Goal: Navigation & Orientation: Find specific page/section

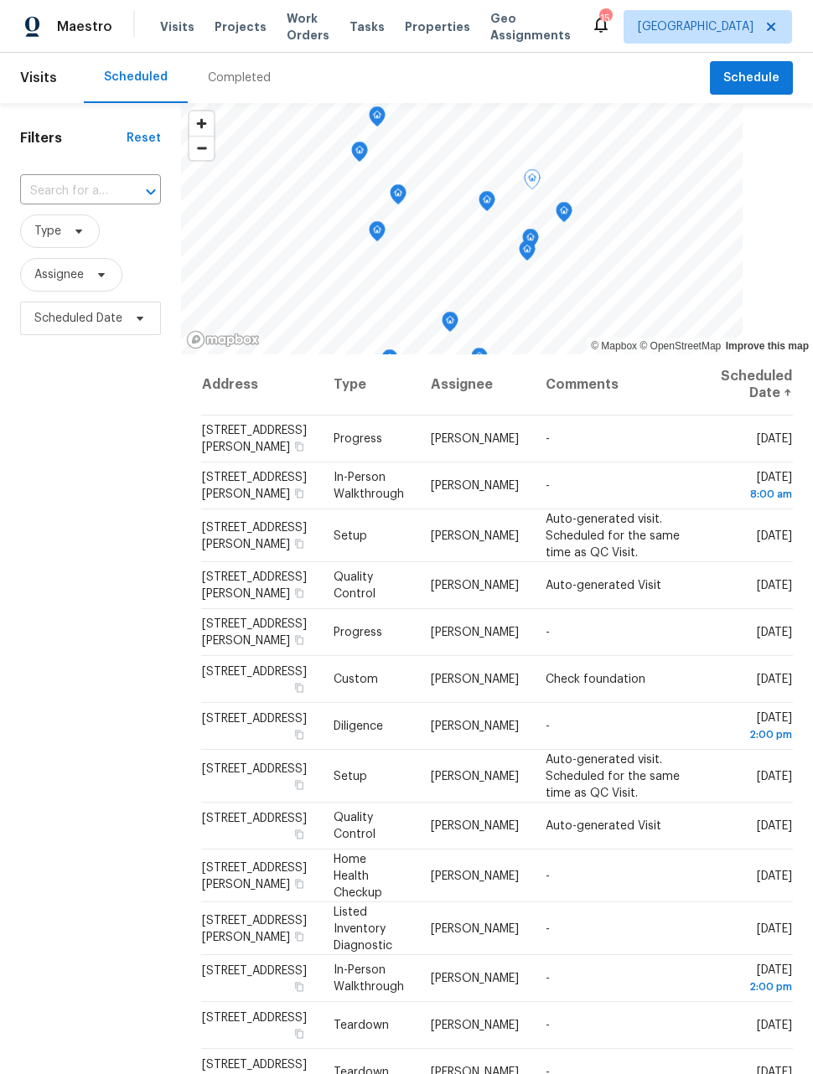
click at [62, 594] on div "Filters Reset ​ Type Assignee Scheduled Date" at bounding box center [90, 658] width 181 height 1111
click at [100, 520] on div "Filters Reset ​ Type Assignee Scheduled Date" at bounding box center [90, 658] width 181 height 1111
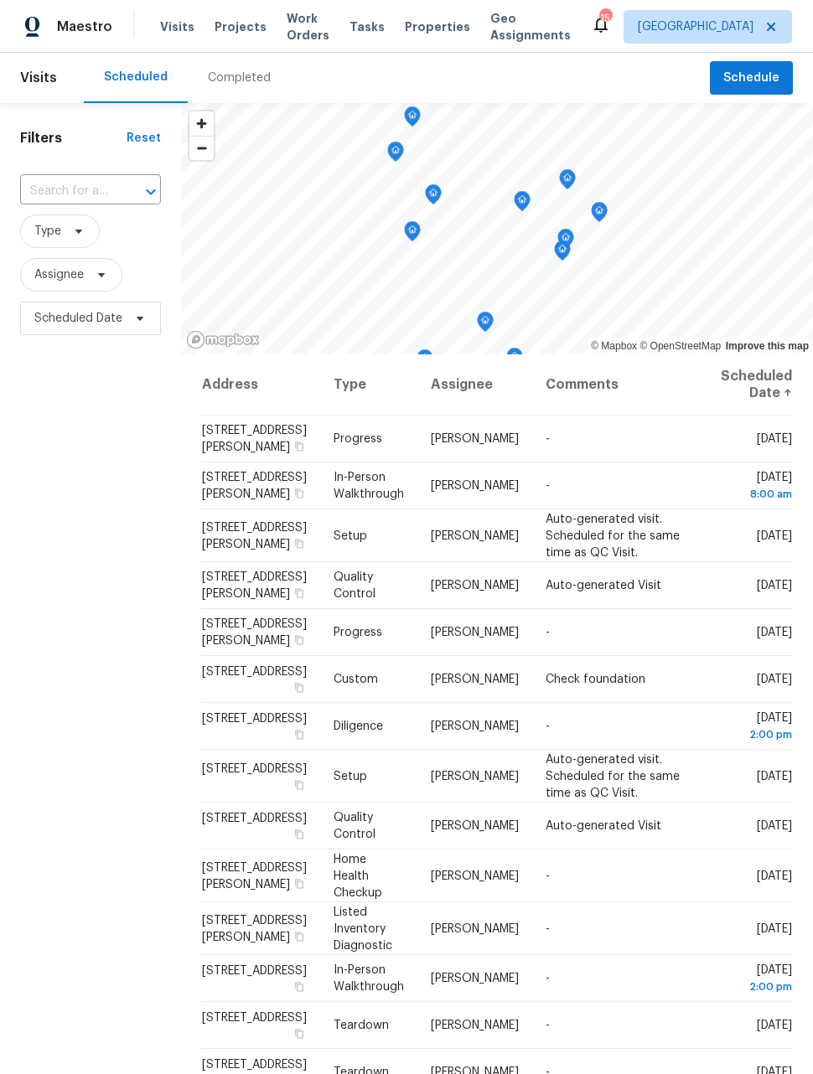
click at [294, 34] on span "Work Orders" at bounding box center [308, 27] width 43 height 34
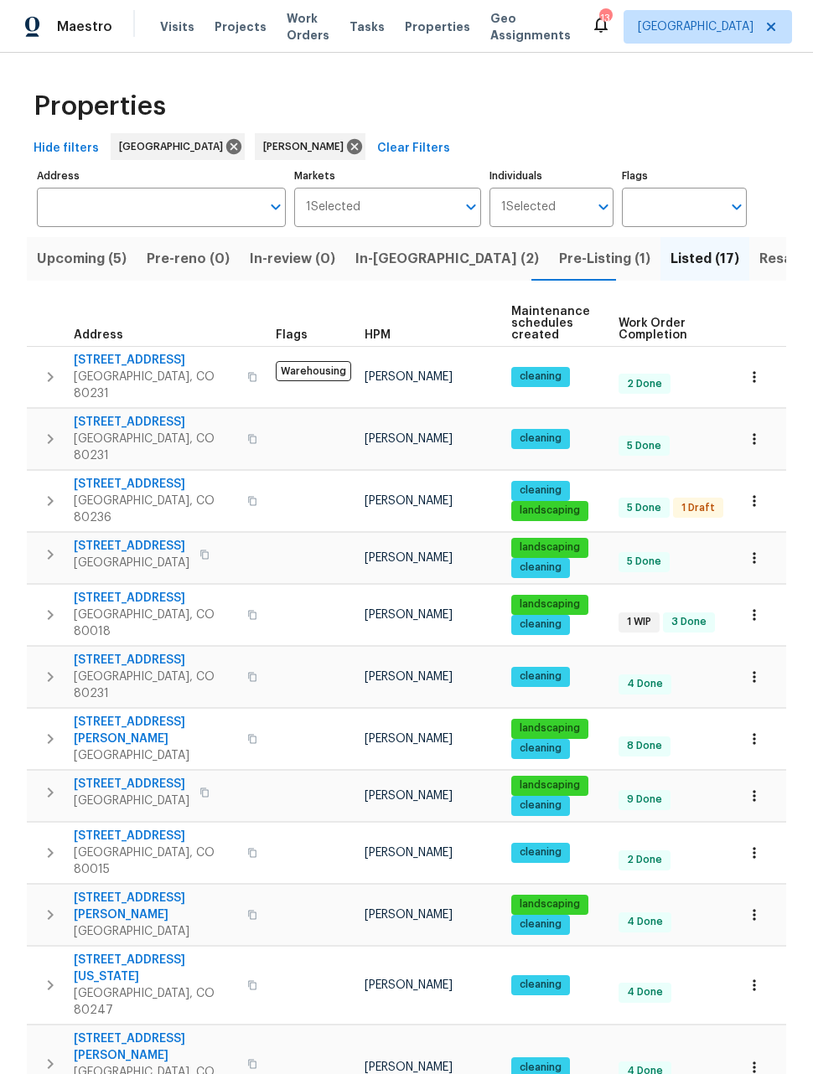
click at [759, 269] on span "Resale (10)" at bounding box center [795, 258] width 73 height 23
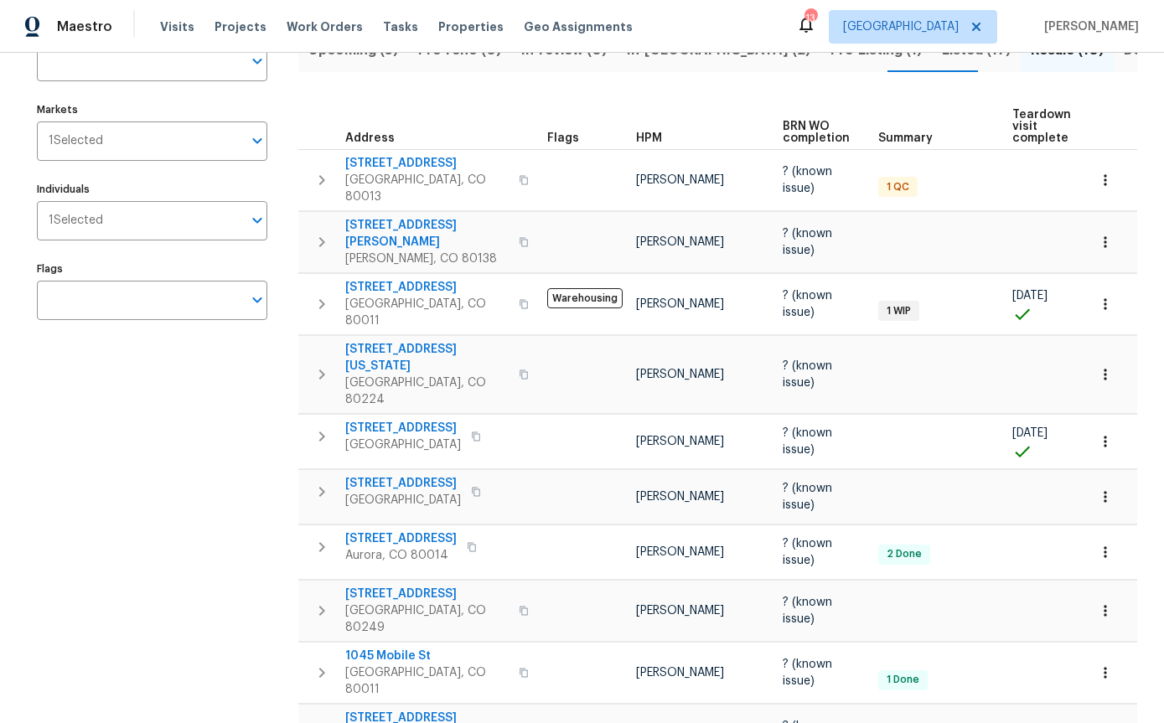
scroll to position [144, 0]
